Goal: Task Accomplishment & Management: Use online tool/utility

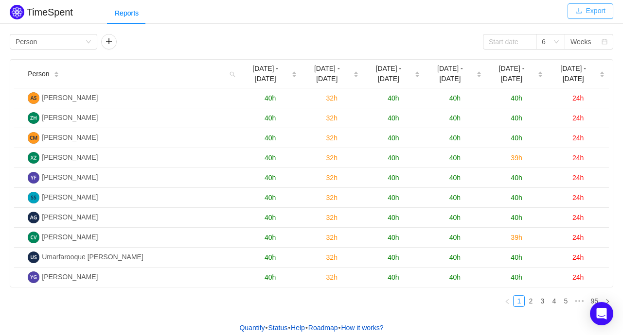
click at [593, 11] on button "Export" at bounding box center [590, 11] width 46 height 16
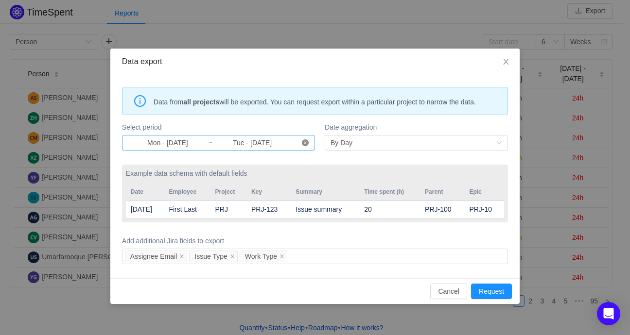
click at [303, 141] on icon "icon: close-circle" at bounding box center [305, 143] width 7 height 7
click at [154, 141] on input at bounding box center [168, 143] width 80 height 11
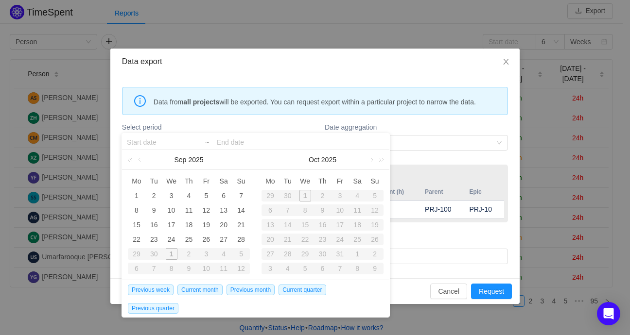
click at [153, 255] on div "30" at bounding box center [154, 254] width 18 height 12
type input "Mon - [DATE]"
type input "Tue - [DATE]"
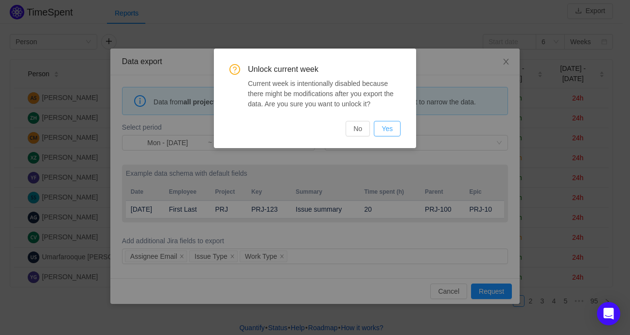
click at [387, 127] on button "Yes" at bounding box center [387, 129] width 27 height 16
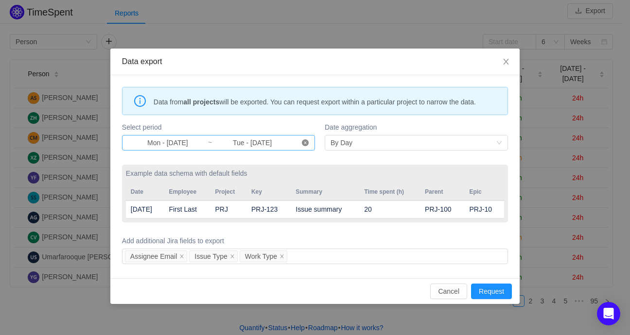
click at [306, 141] on icon "icon: close-circle" at bounding box center [305, 143] width 7 height 7
click at [151, 139] on input at bounding box center [168, 143] width 80 height 11
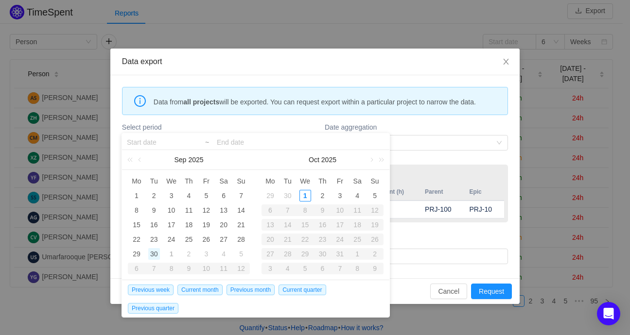
drag, startPoint x: 152, startPoint y: 255, endPoint x: 151, endPoint y: 249, distance: 5.4
click at [152, 254] on div "30" at bounding box center [154, 254] width 12 height 12
type input "Tue - [DATE]"
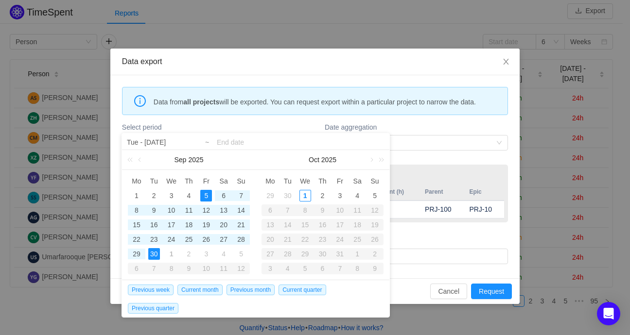
click at [251, 139] on input at bounding box center [301, 143] width 168 height 12
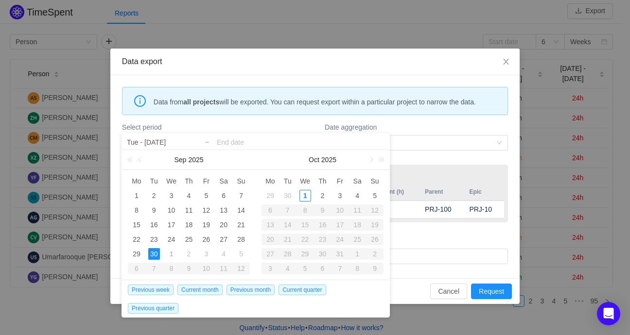
click at [151, 253] on div "30" at bounding box center [154, 254] width 12 height 12
type input "Tue - [DATE]"
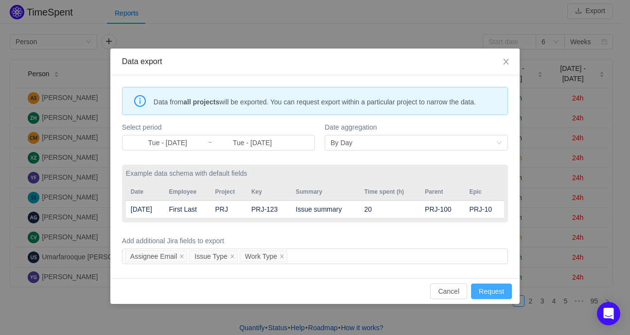
click at [490, 286] on button "Request" at bounding box center [491, 292] width 41 height 16
